Goal: Register for event/course

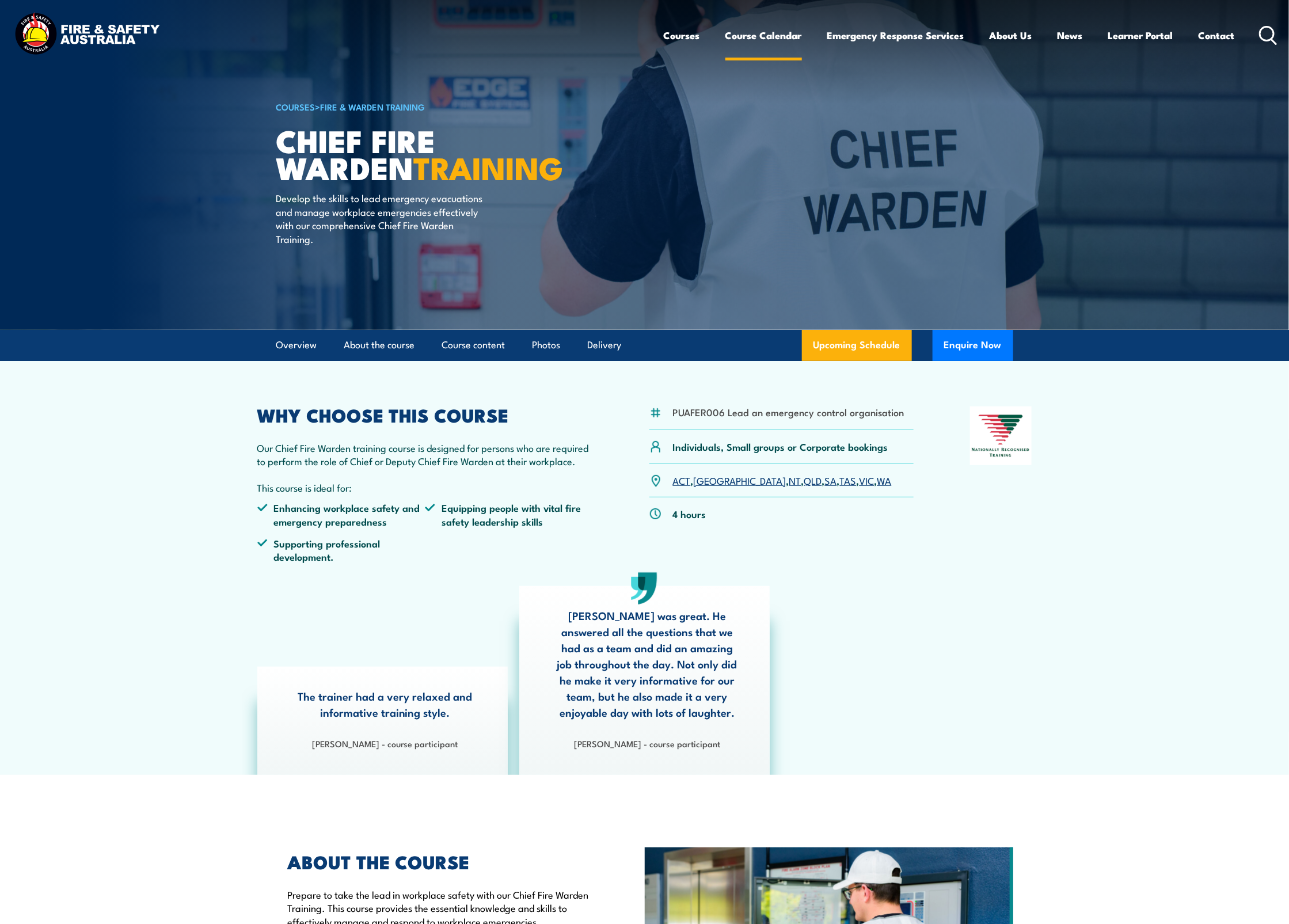
click at [781, 36] on link "Course Calendar" at bounding box center [764, 35] width 77 height 31
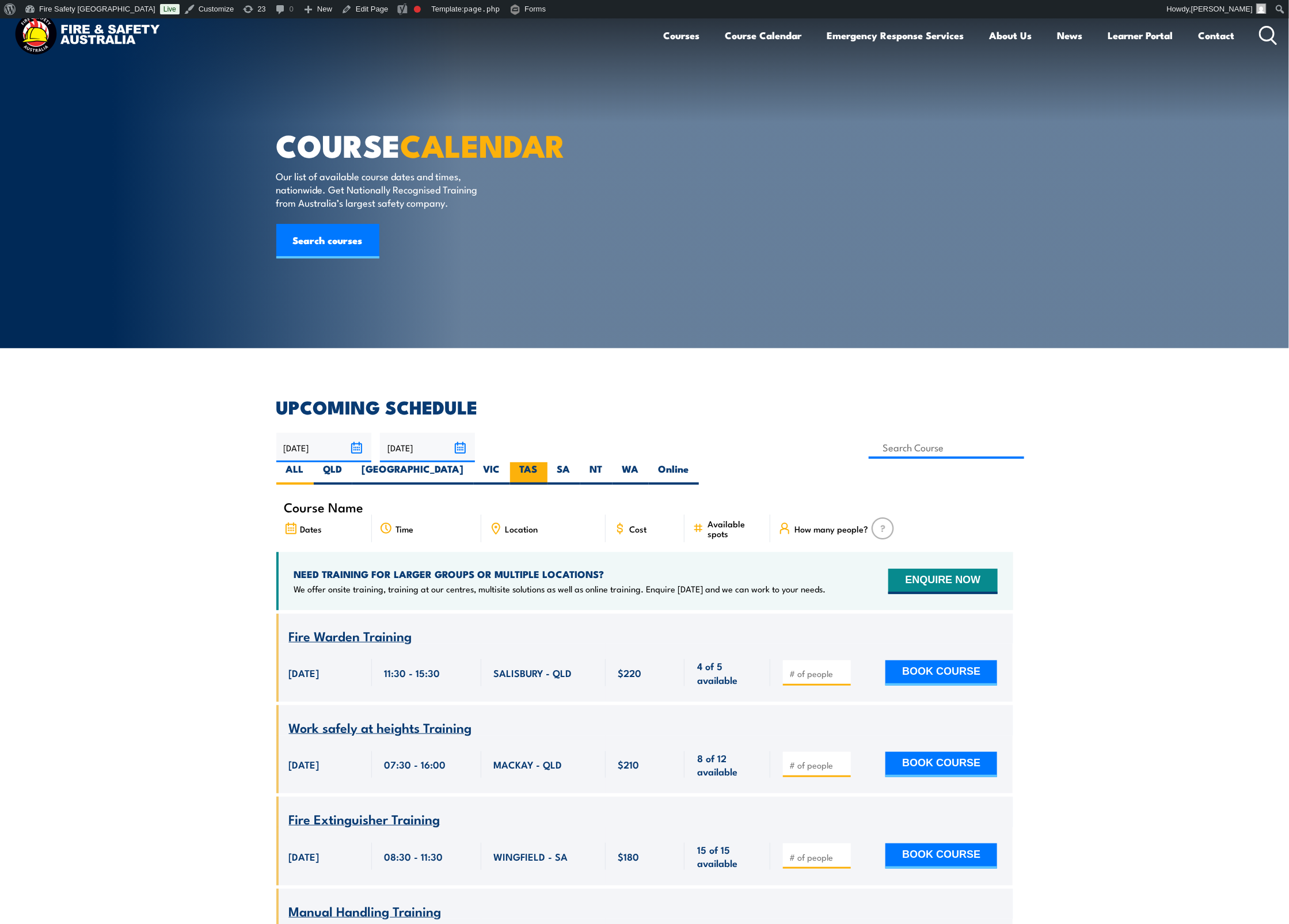
click at [548, 462] on label "TAS" at bounding box center [529, 473] width 37 height 22
click at [545, 462] on input "TAS" at bounding box center [541, 466] width 7 height 7
radio input "true"
